Goal: Information Seeking & Learning: Find contact information

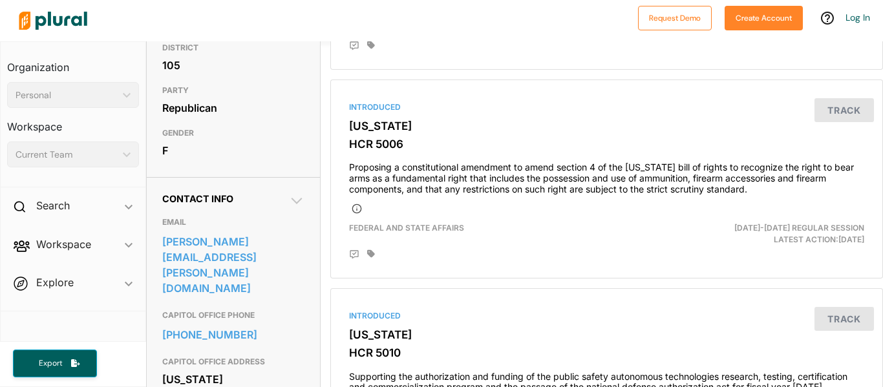
scroll to position [270, 0]
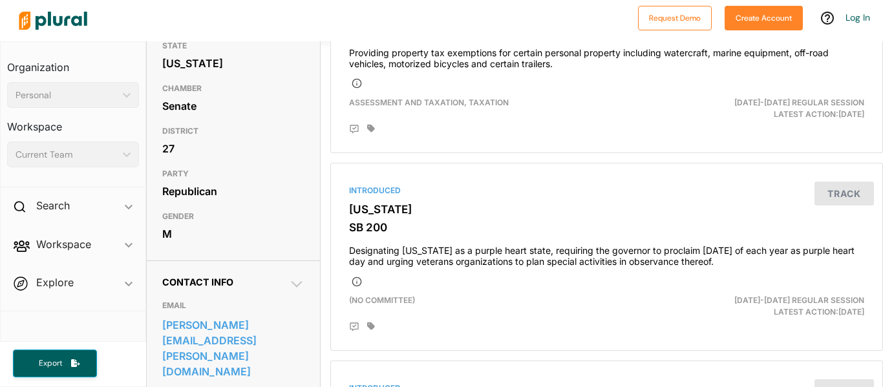
scroll to position [185, 0]
click at [185, 342] on link "joseph.claeys@senate.ks.gov" at bounding box center [233, 348] width 142 height 66
click at [222, 322] on link "joseph.claeys@senate.ks.gov" at bounding box center [233, 348] width 142 height 66
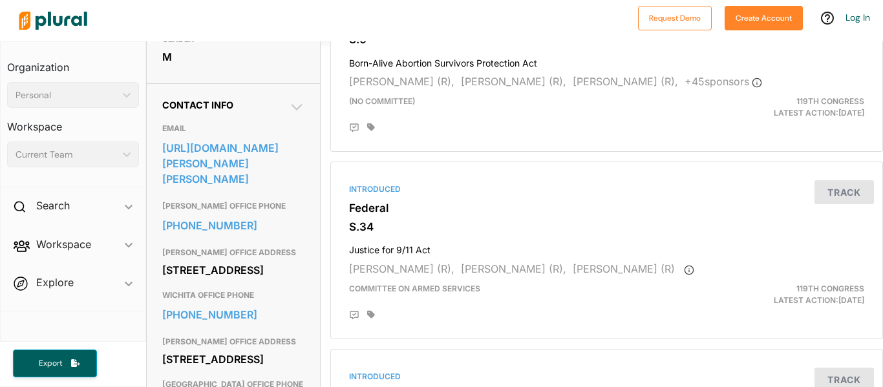
scroll to position [362, 0]
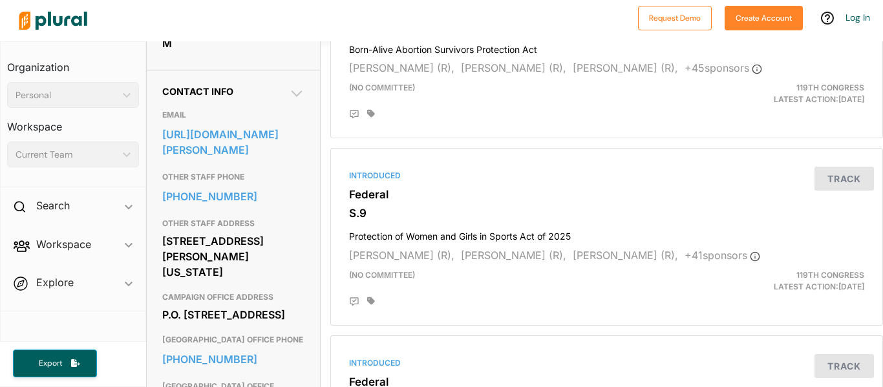
scroll to position [377, 0]
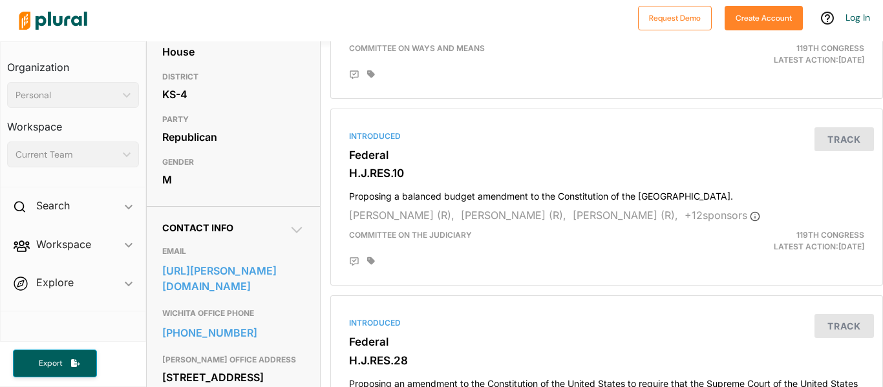
scroll to position [239, 0]
